Goal: Task Accomplishment & Management: Manage account settings

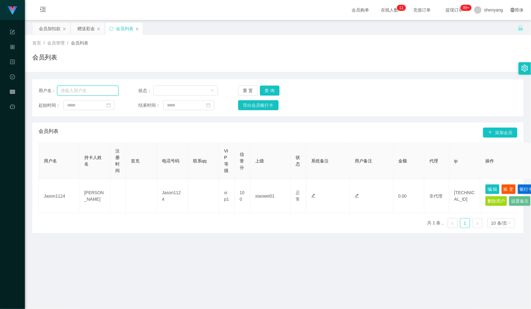
click at [83, 89] on input "text" at bounding box center [87, 90] width 61 height 10
paste input "Yee9599"
type input "Yee9599"
click at [270, 89] on button "查 询" at bounding box center [270, 90] width 20 height 10
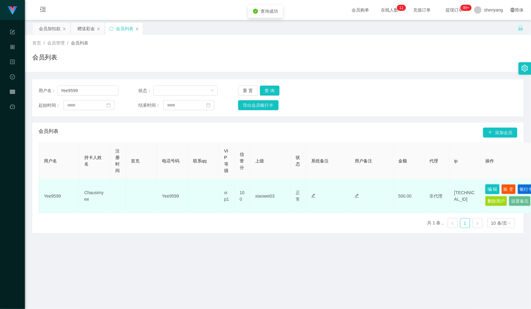
click at [489, 188] on button "编 辑" at bounding box center [492, 189] width 14 height 10
type input "Yee9599"
type input "Chausimyee"
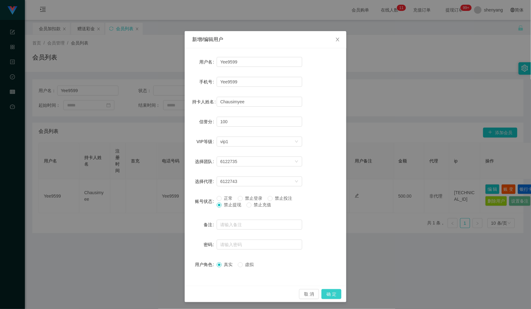
click at [329, 292] on button "确 定" at bounding box center [331, 294] width 20 height 10
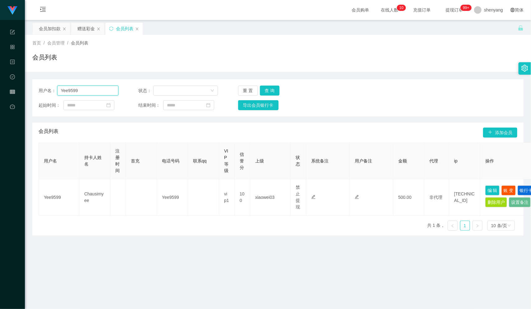
drag, startPoint x: 78, startPoint y: 90, endPoint x: 57, endPoint y: 92, distance: 21.3
click at [57, 92] on input "Yee9599" at bounding box center [87, 90] width 61 height 10
click at [75, 90] on input "text" at bounding box center [87, 90] width 61 height 10
paste input "dmn4545"
type input "dmn4545"
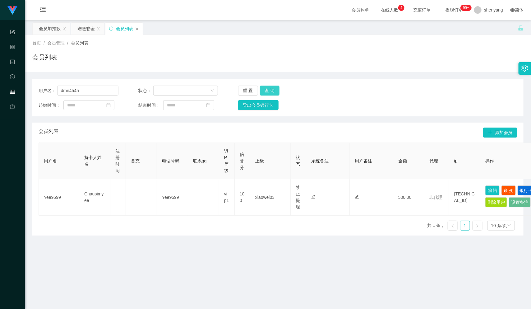
click at [269, 88] on button "查 询" at bounding box center [270, 90] width 20 height 10
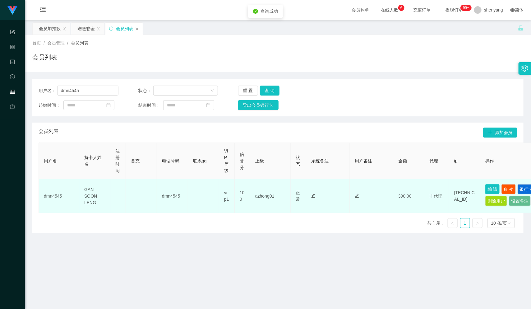
click at [492, 188] on button "编 辑" at bounding box center [492, 189] width 14 height 10
type input "dmn4545"
type input "GAN SOON LENG"
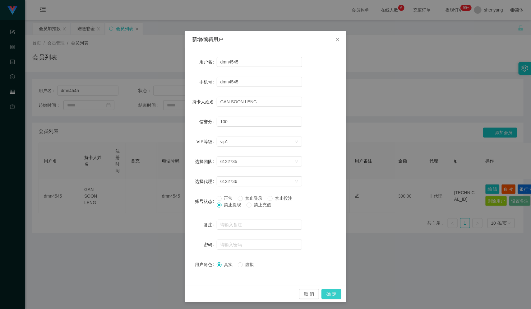
click at [326, 292] on button "确 定" at bounding box center [331, 294] width 20 height 10
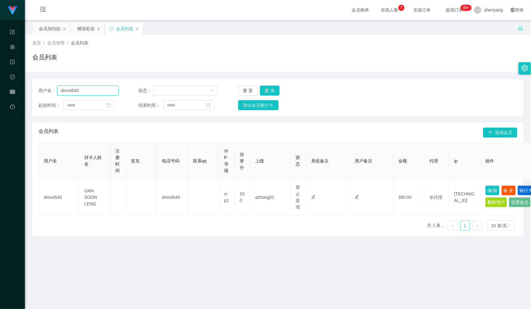
drag, startPoint x: 86, startPoint y: 89, endPoint x: 51, endPoint y: 90, distance: 34.6
click at [51, 90] on div "用户名： dmn4545" at bounding box center [79, 90] width 80 height 10
click at [51, 29] on div "会员加扣款" at bounding box center [50, 29] width 22 height 12
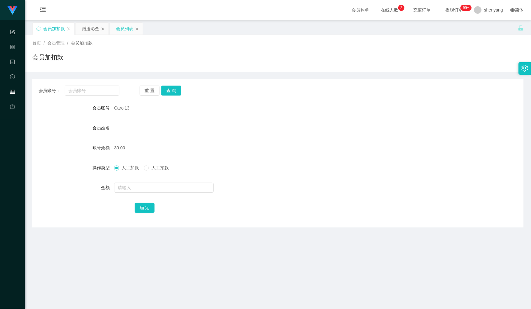
click at [120, 29] on div "会员列表" at bounding box center [124, 29] width 17 height 12
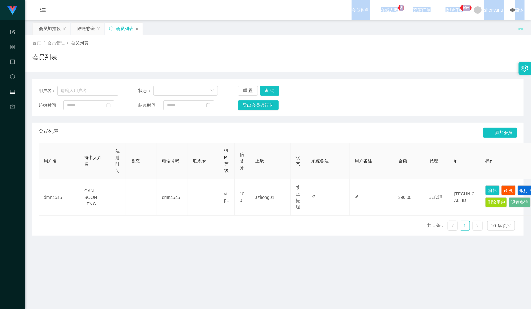
drag, startPoint x: 292, startPoint y: 11, endPoint x: 278, endPoint y: 33, distance: 26.4
click at [278, 33] on section "会员购单 在线人数 0 1 2 3 4 5 6 7 8 9 0 1 2 3 4 5 6 7 8 9 0 1 2 3 4 5 6 7 8 9 充值订单 提现订单…" at bounding box center [278, 201] width 506 height 403
click at [51, 29] on div "会员加扣款" at bounding box center [50, 29] width 22 height 12
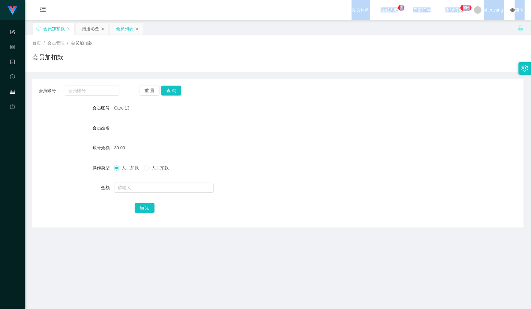
click at [127, 28] on div "会员列表" at bounding box center [124, 29] width 17 height 12
